Goal: Information Seeking & Learning: Compare options

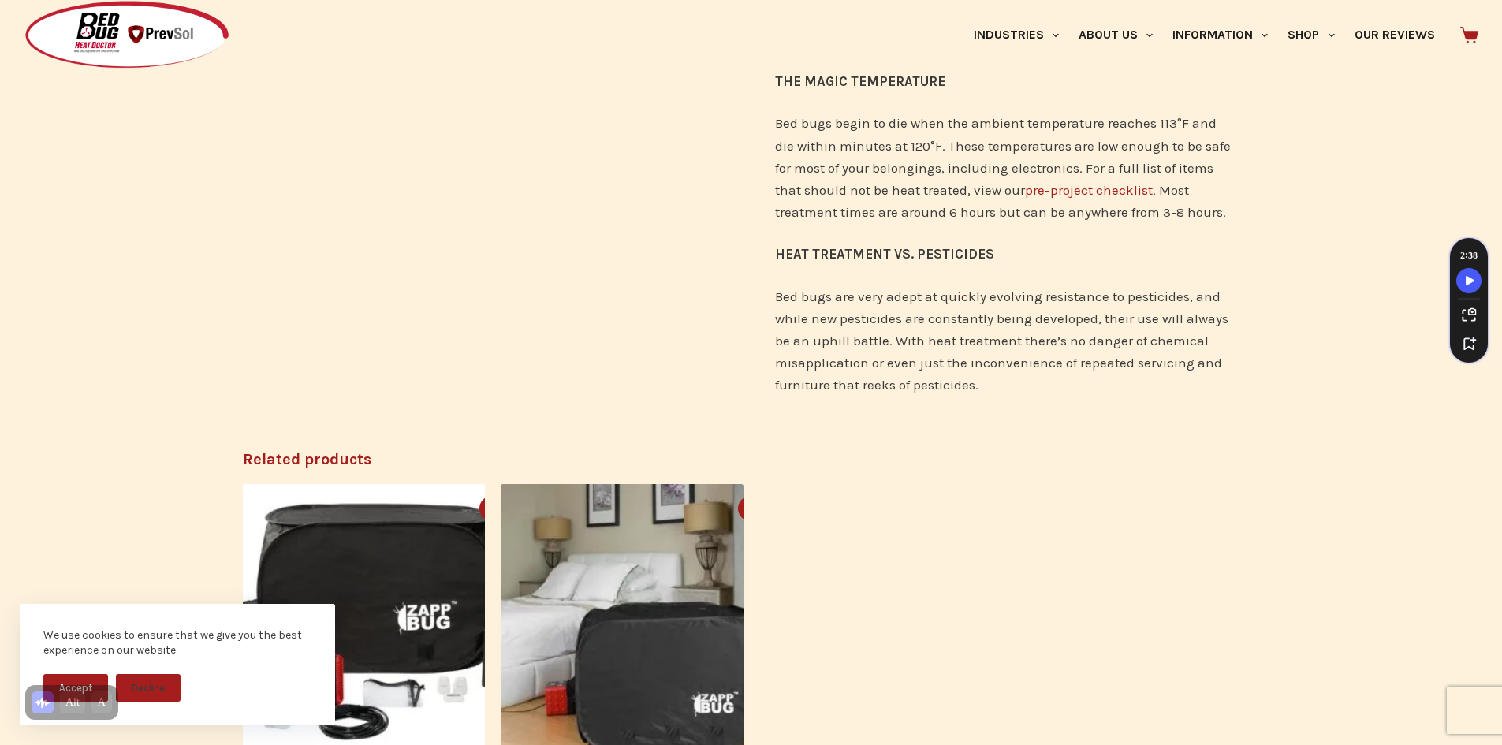
scroll to position [631, 0]
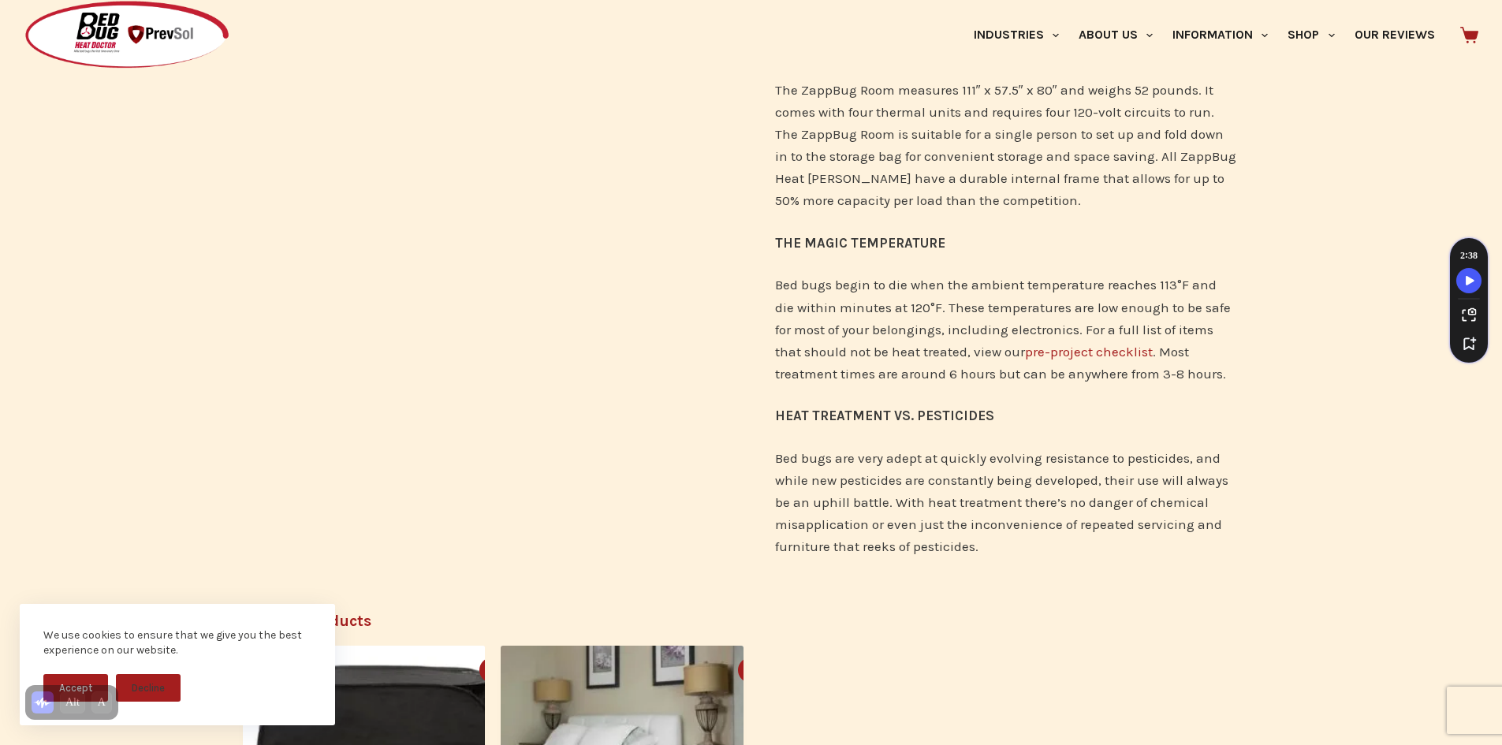
click at [1075, 354] on link "pre-project checklist" at bounding box center [1089, 352] width 128 height 16
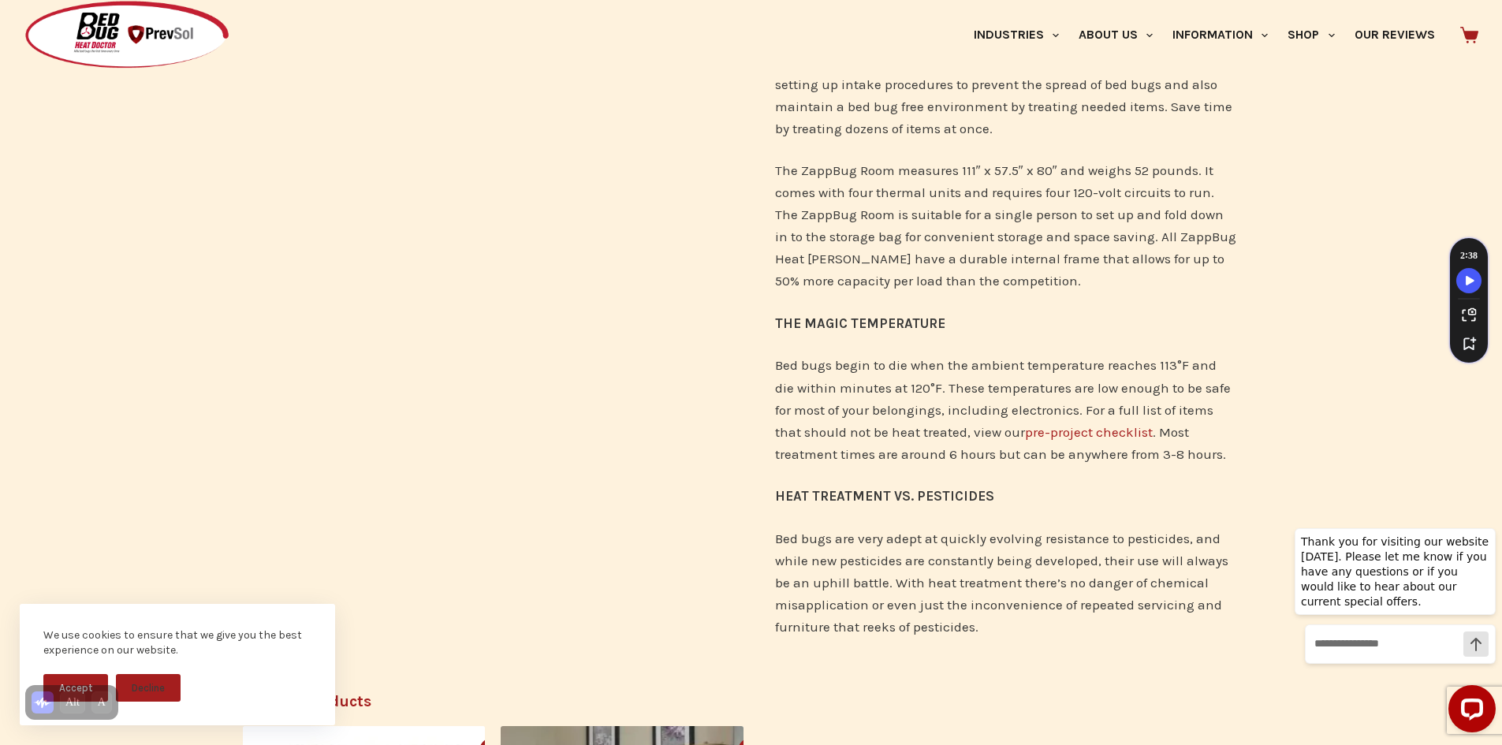
scroll to position [552, 0]
click at [1032, 435] on link "pre-project checklist" at bounding box center [1089, 431] width 128 height 16
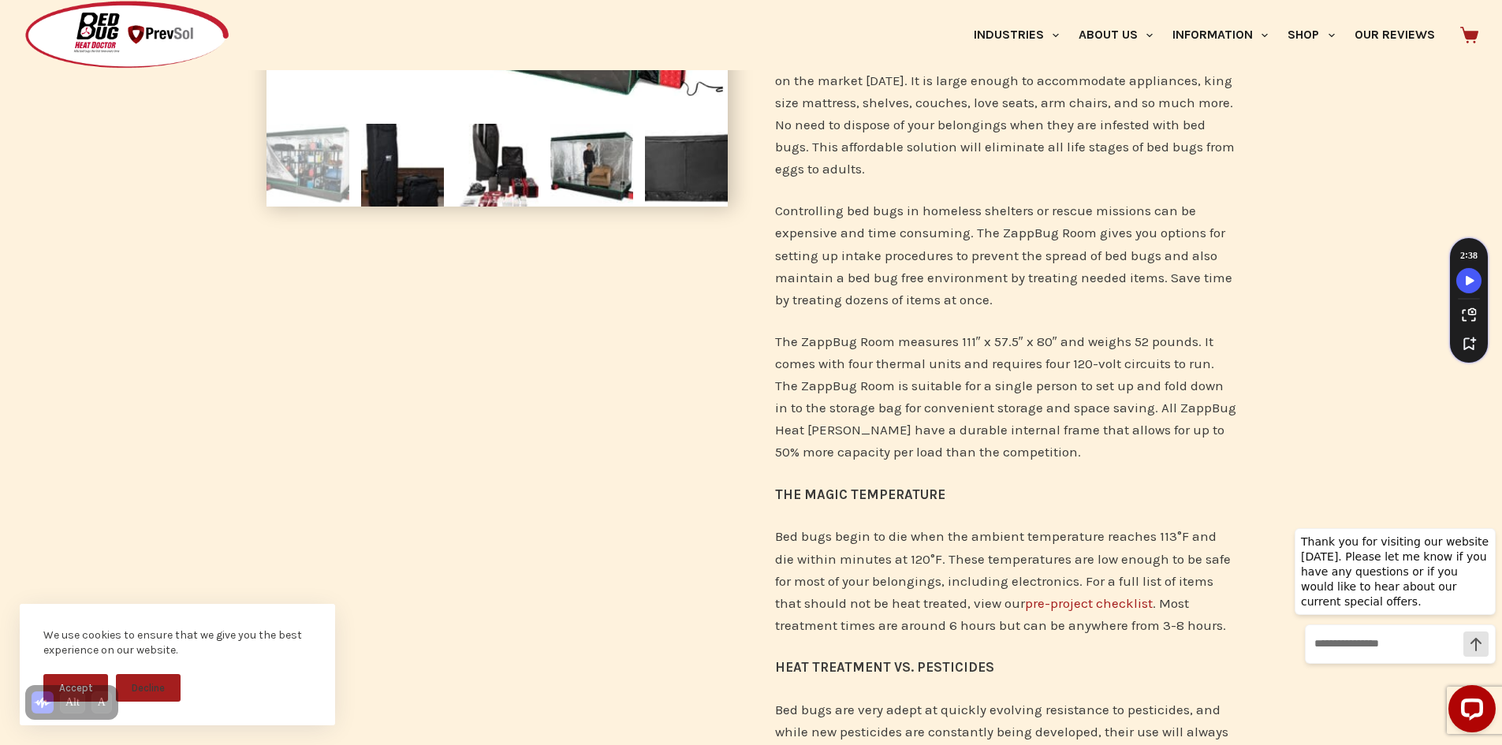
scroll to position [158, 0]
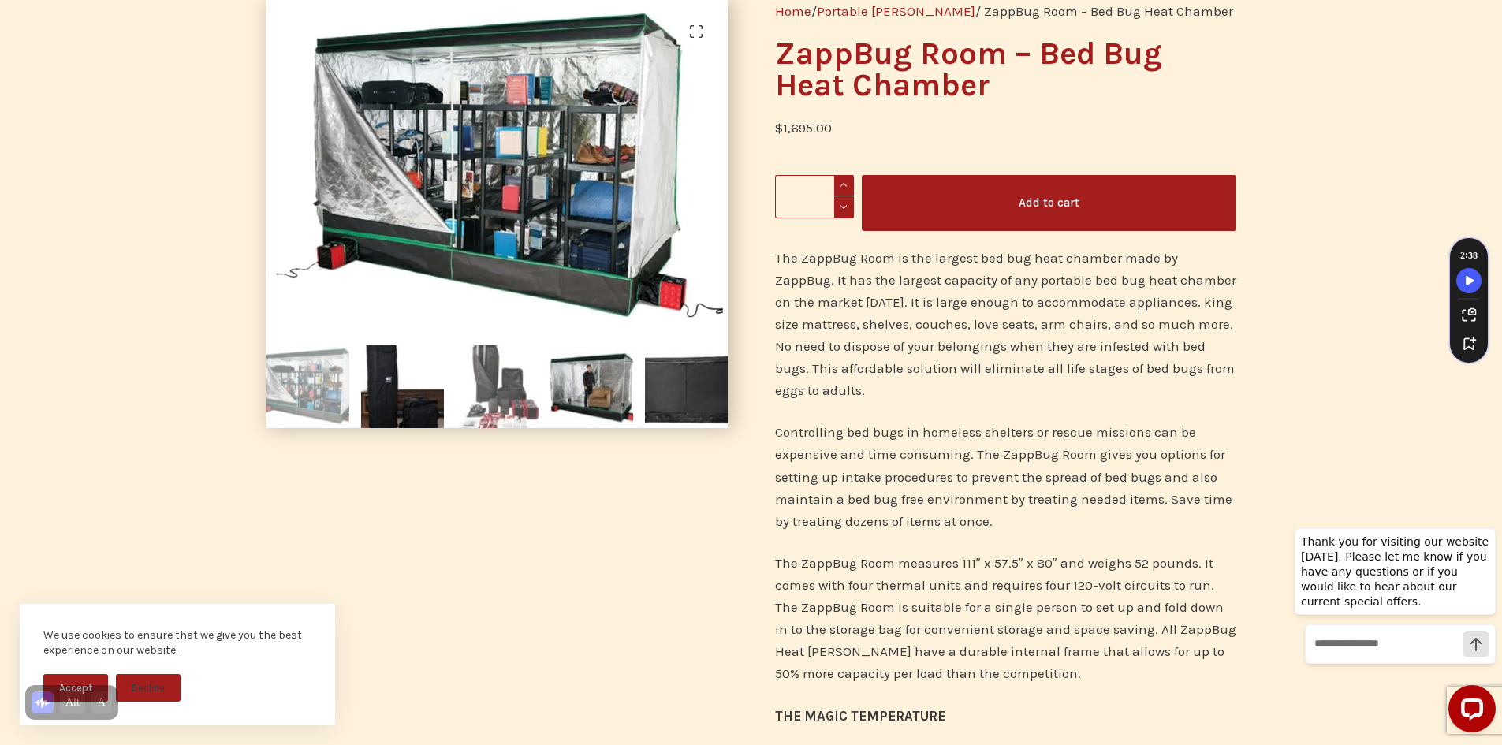
click at [499, 386] on img at bounding box center [497, 386] width 83 height 83
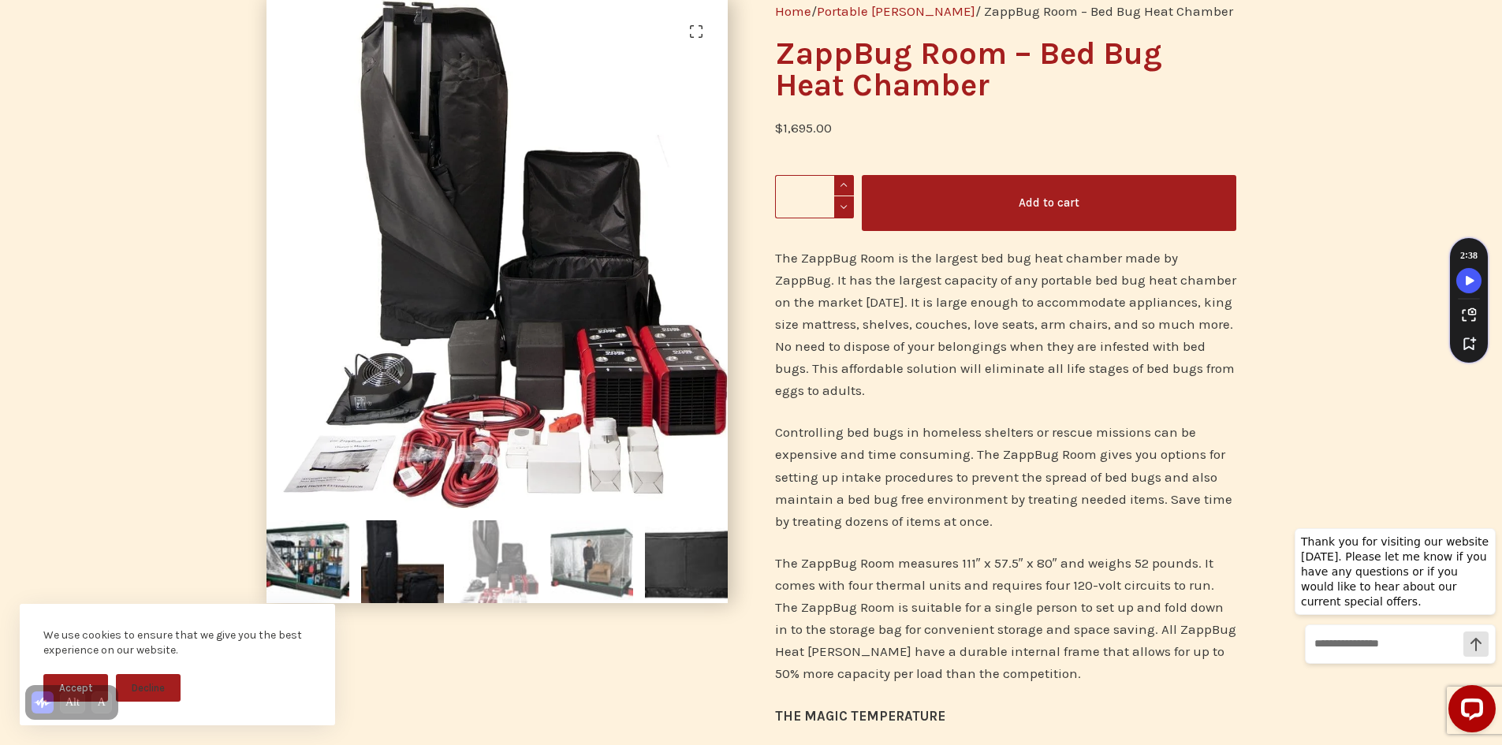
click at [579, 543] on img at bounding box center [591, 561] width 83 height 83
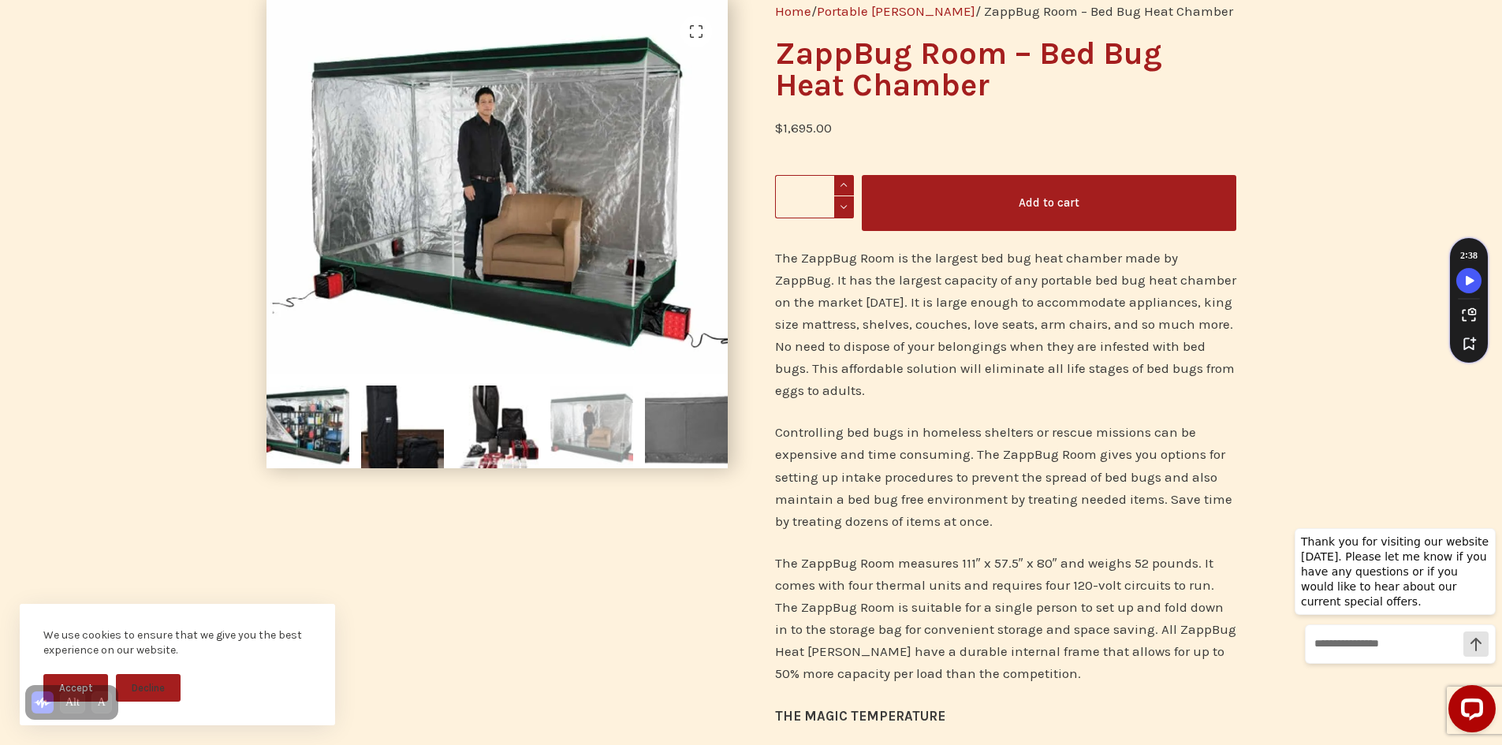
click at [695, 444] on img at bounding box center [686, 427] width 83 height 83
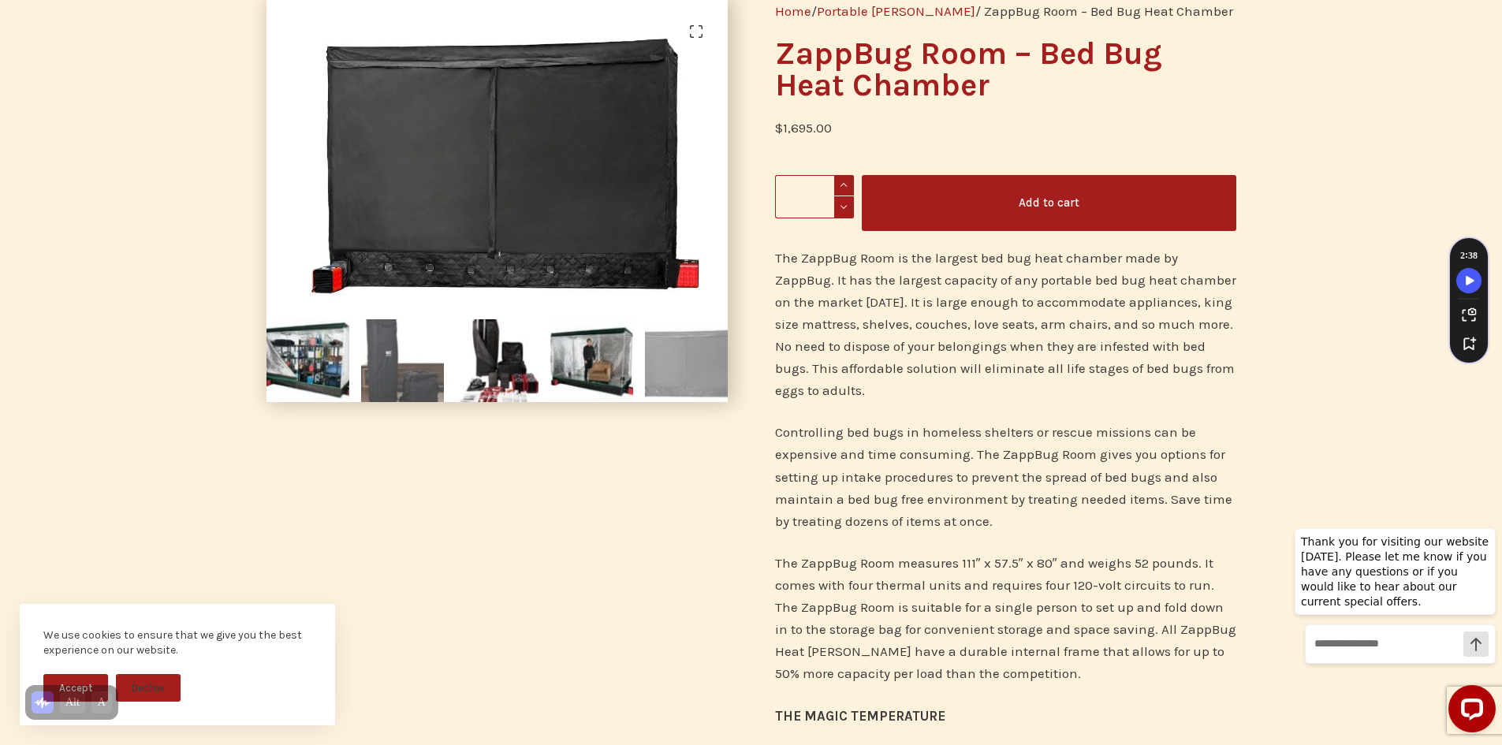
click at [419, 368] on img at bounding box center [402, 360] width 83 height 83
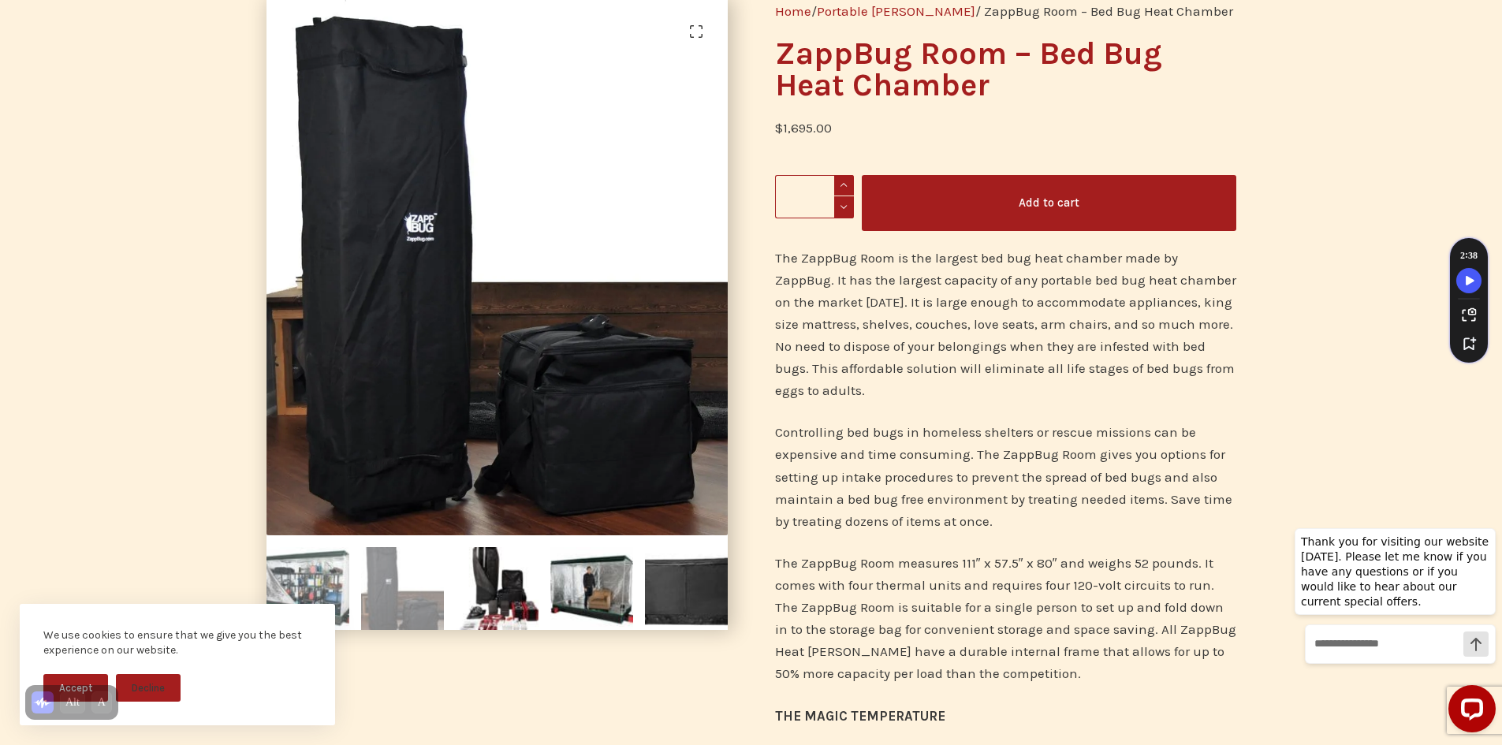
click at [322, 572] on img at bounding box center [308, 588] width 83 height 83
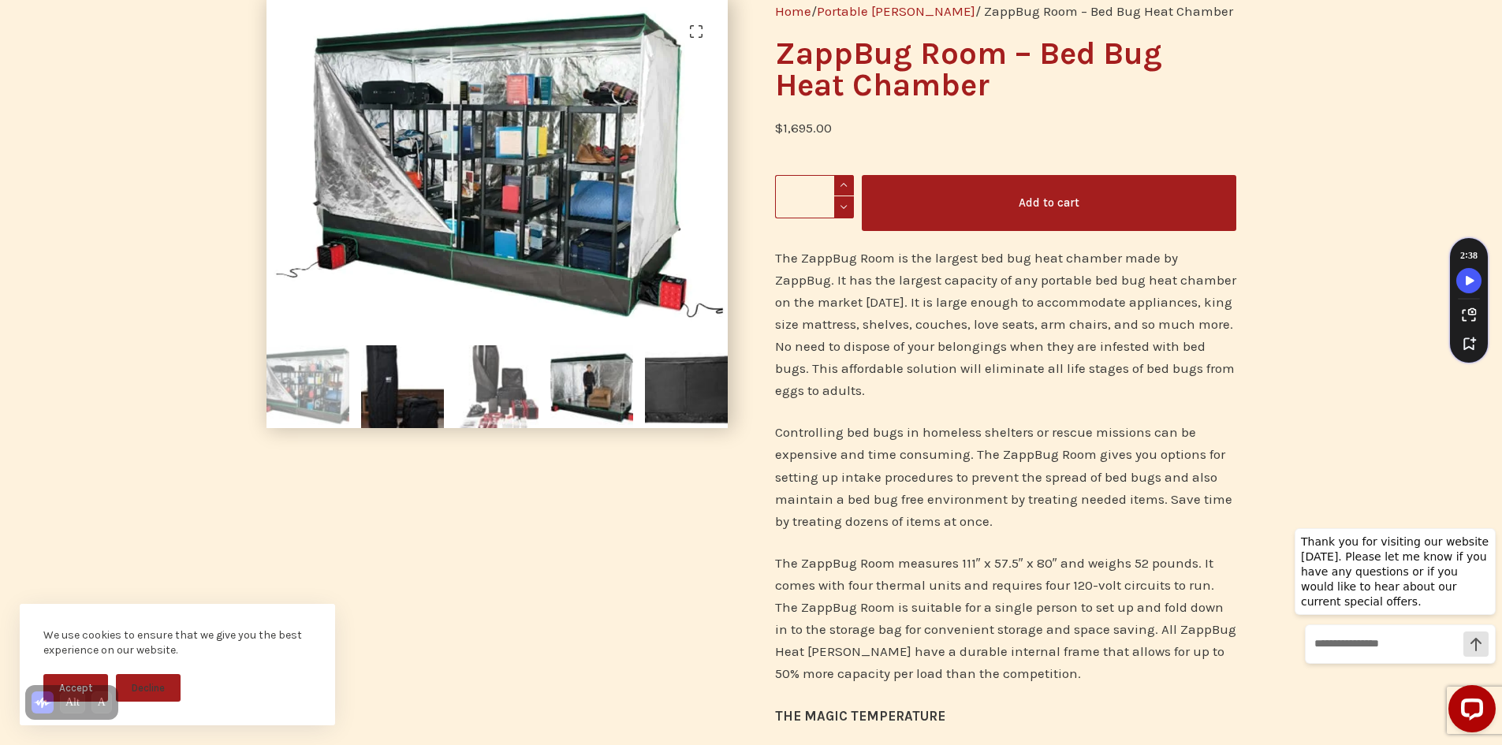
click at [472, 418] on img at bounding box center [497, 386] width 83 height 83
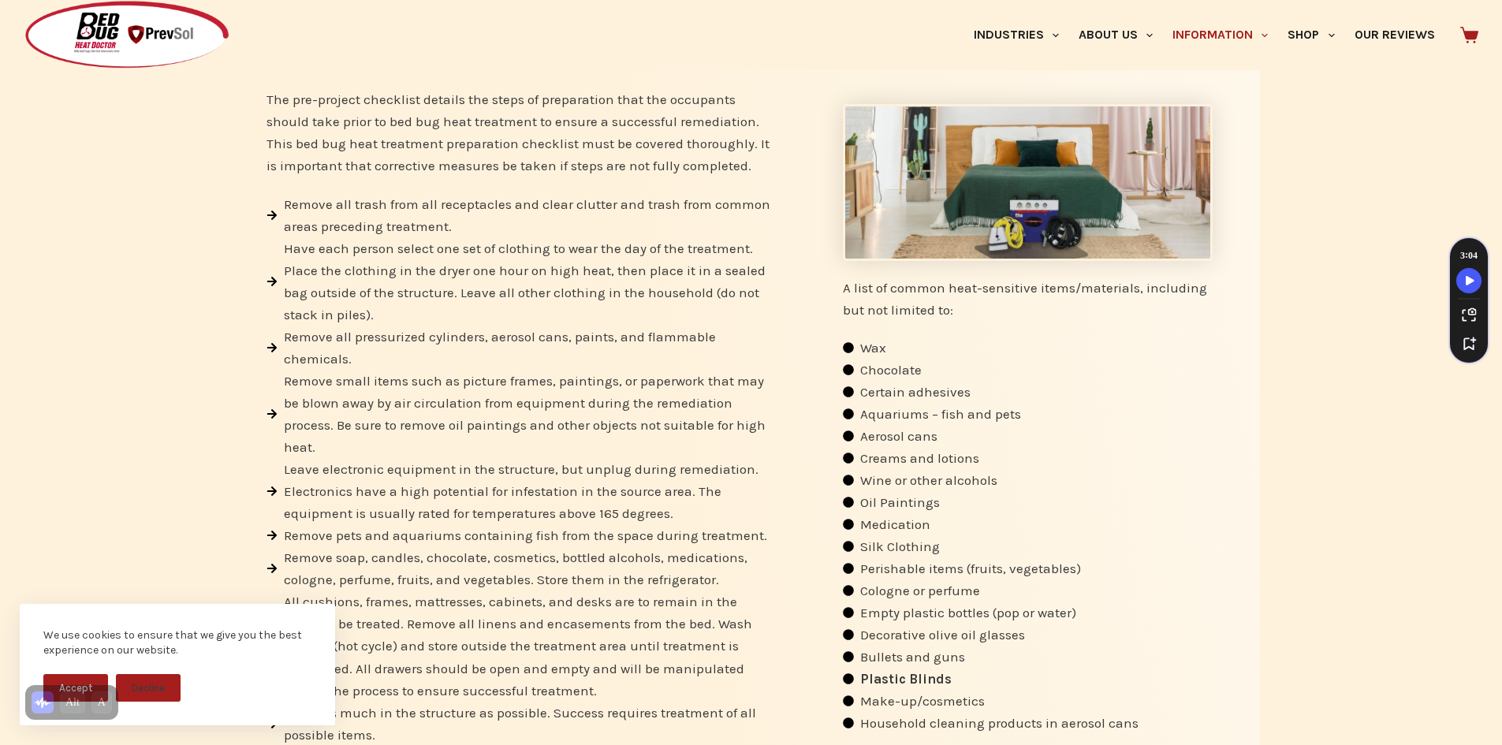
scroll to position [394, 0]
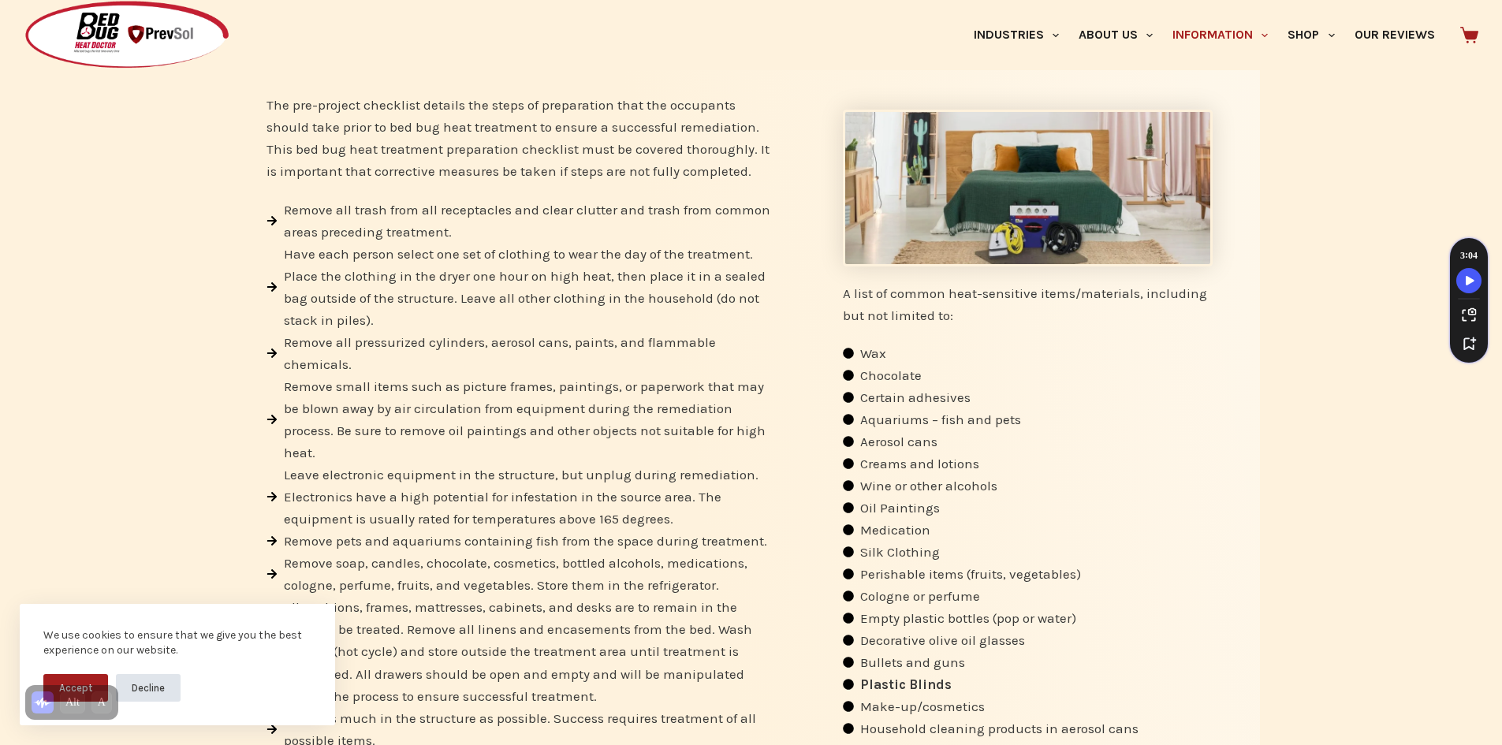
click at [148, 689] on button "Decline" at bounding box center [148, 688] width 65 height 28
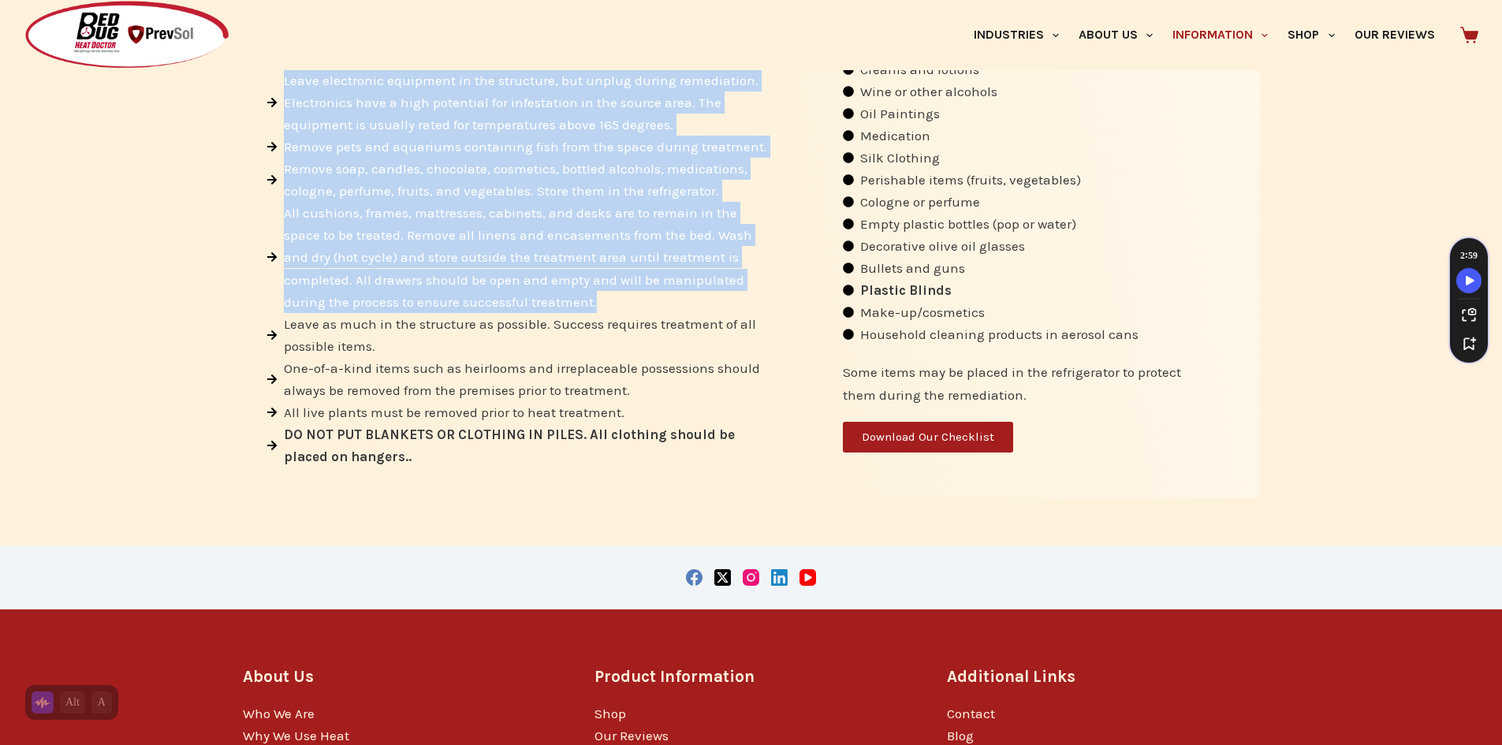
scroll to position [710, 0]
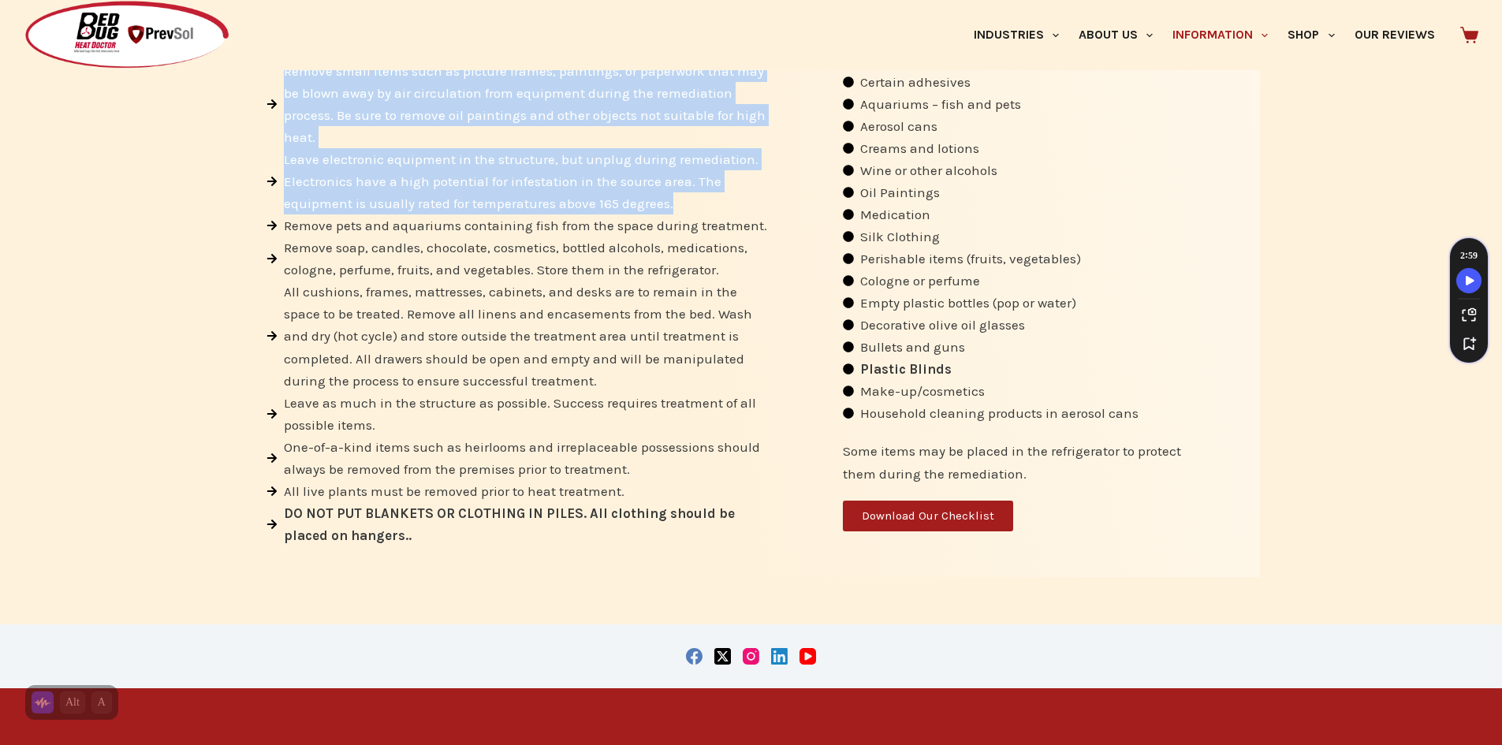
drag, startPoint x: 298, startPoint y: 202, endPoint x: 701, endPoint y: 211, distance: 403.0
click at [701, 211] on ul "Remove all trash from all receptacles and clear clutter and trash from common a…" at bounding box center [520, 214] width 506 height 663
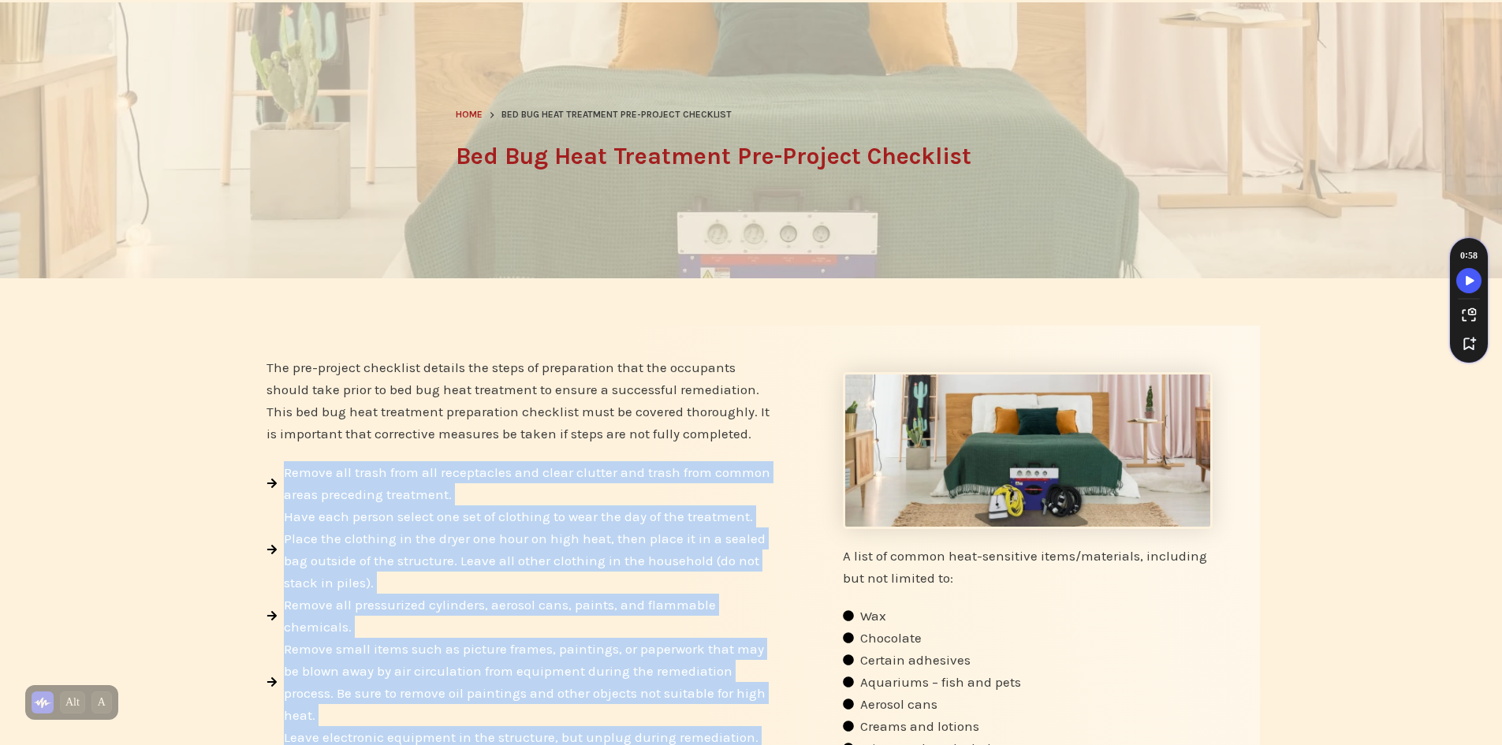
scroll to position [0, 0]
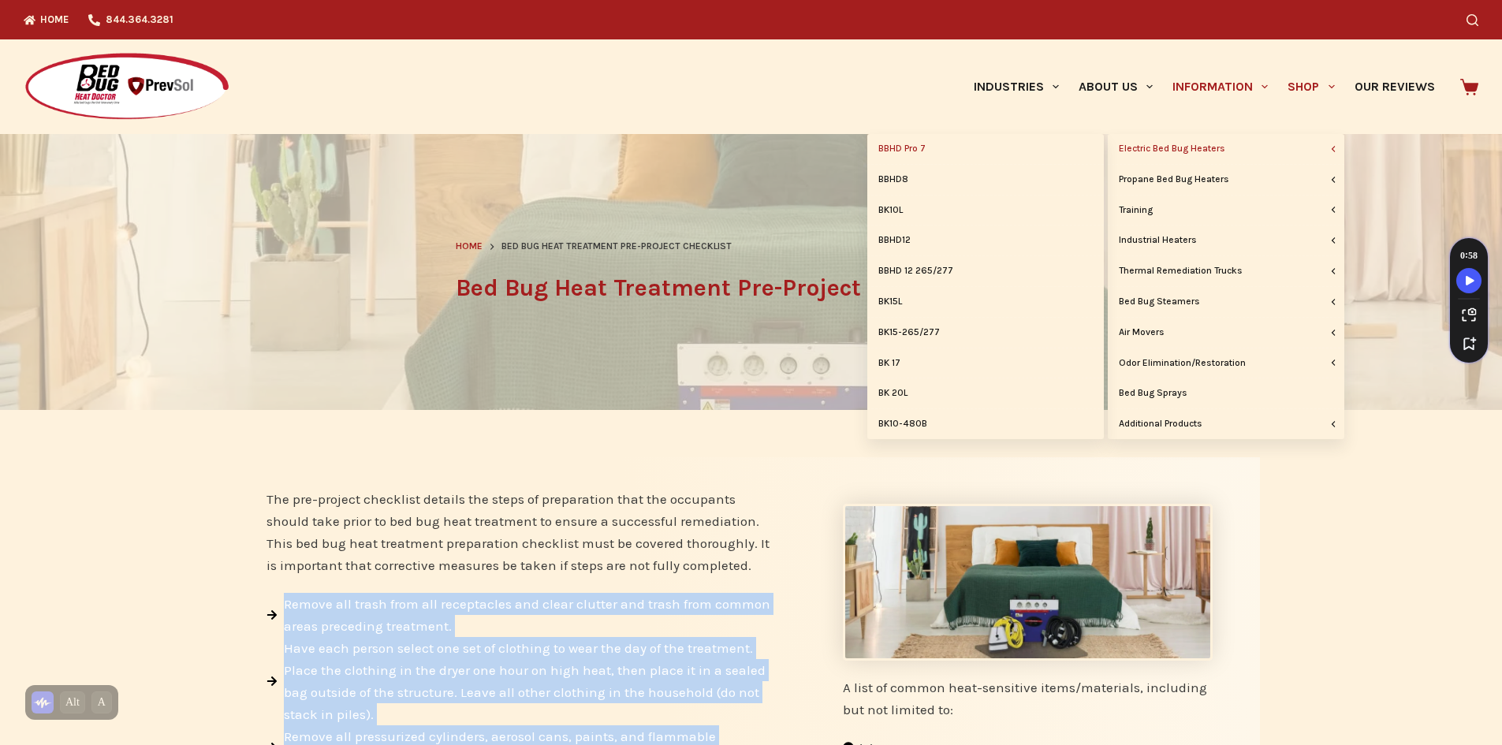
click at [912, 142] on link "BBHD Pro 7" at bounding box center [985, 149] width 237 height 30
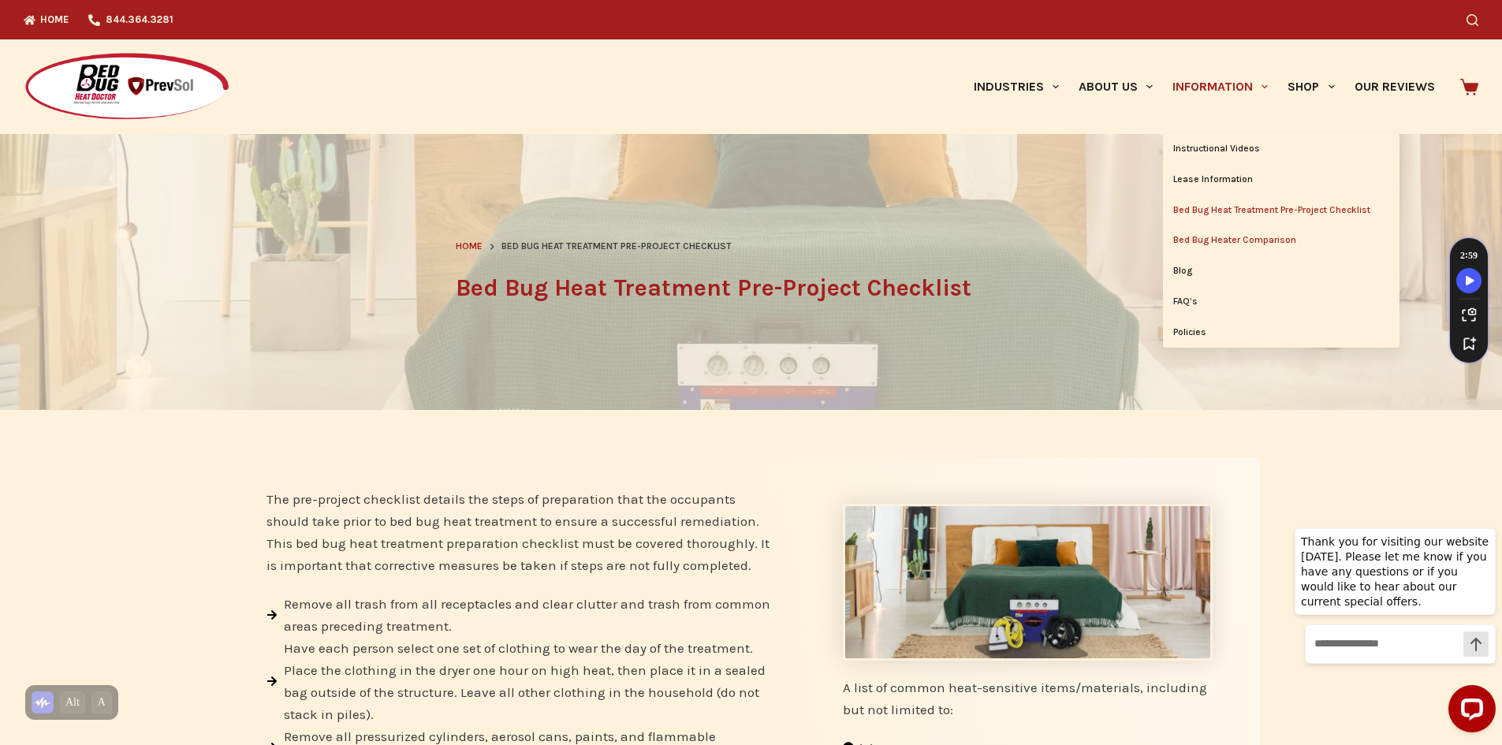
click at [1197, 238] on link "Bed Bug Heater Comparison" at bounding box center [1281, 241] width 237 height 30
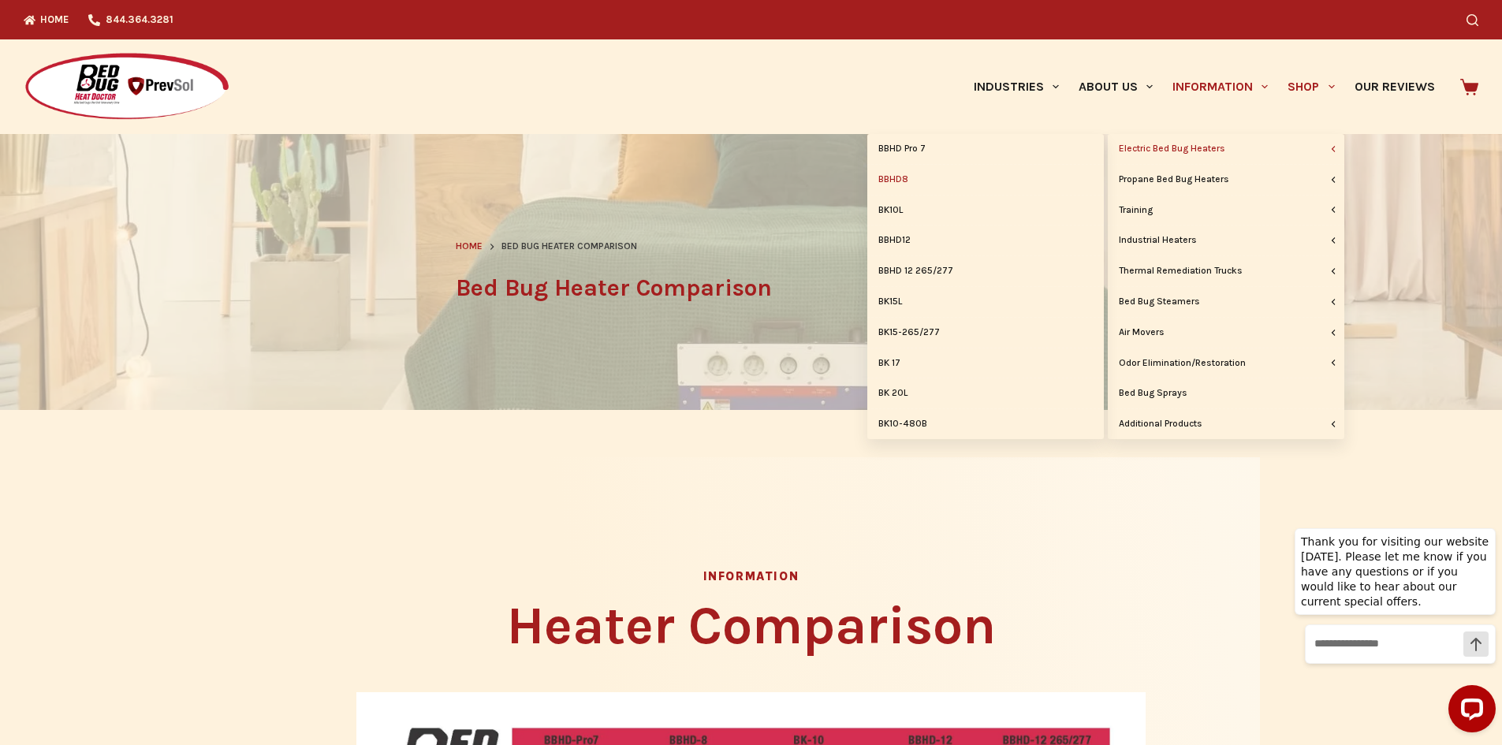
click at [905, 174] on link "BBHD8" at bounding box center [985, 180] width 237 height 30
